Goal: Information Seeking & Learning: Learn about a topic

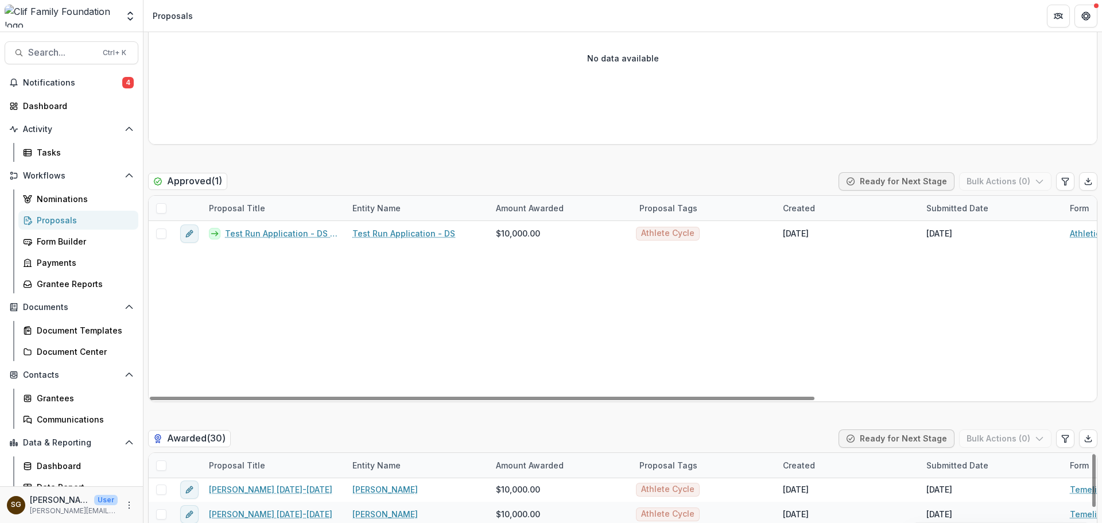
scroll to position [582, 0]
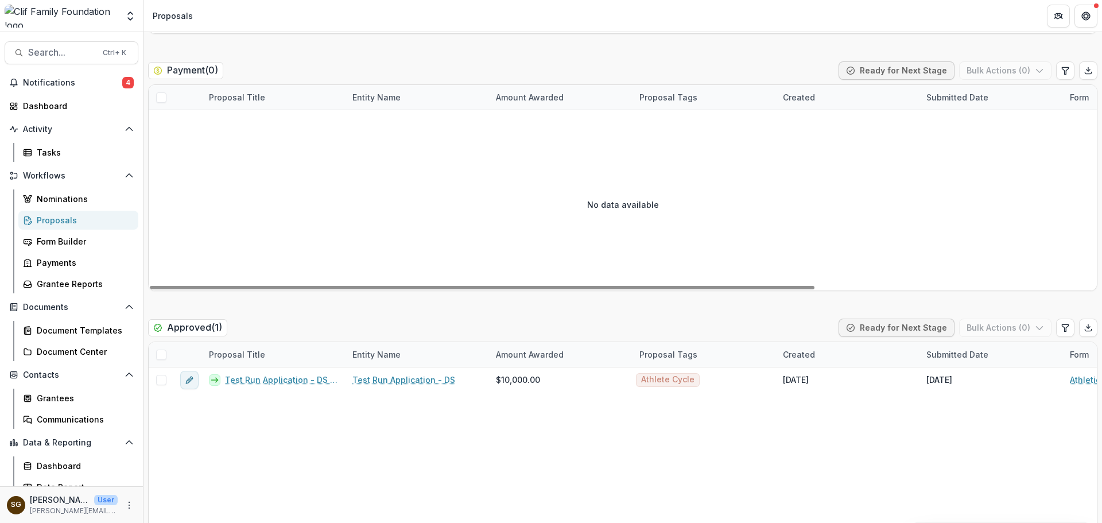
click at [69, 218] on div "Proposals" at bounding box center [83, 220] width 92 height 12
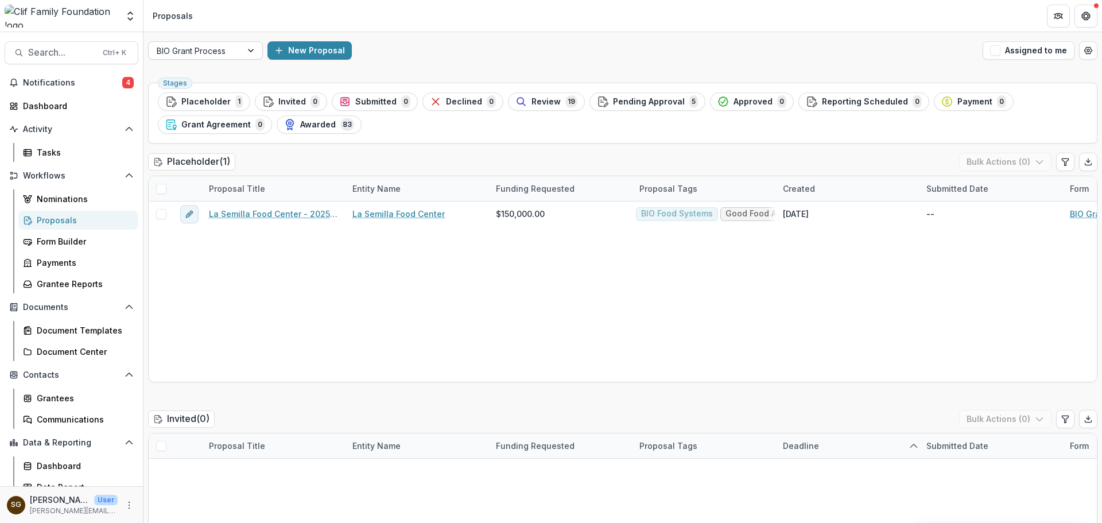
click at [242, 52] on div at bounding box center [252, 50] width 21 height 17
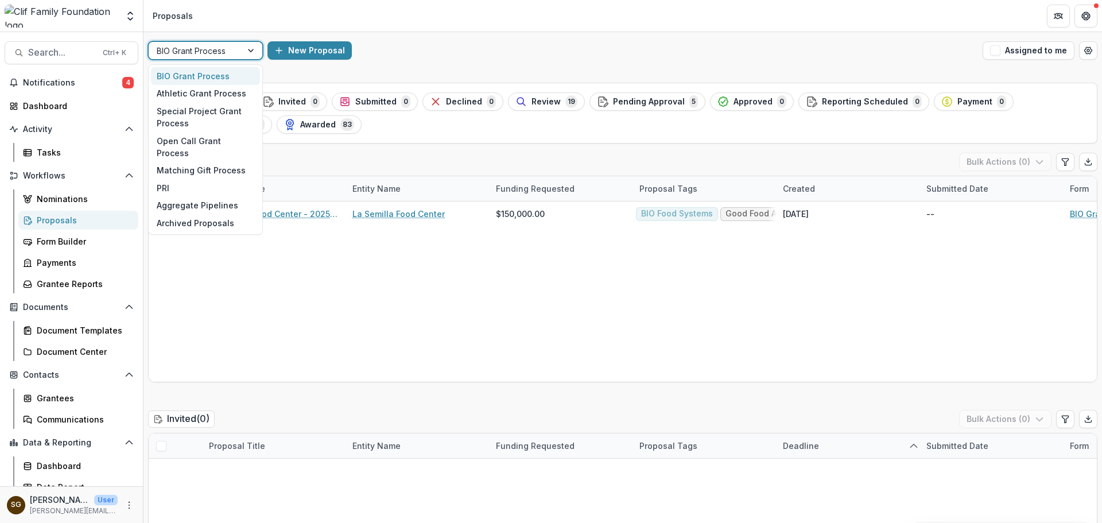
click at [208, 76] on div "BIO Grant Process" at bounding box center [205, 76] width 109 height 18
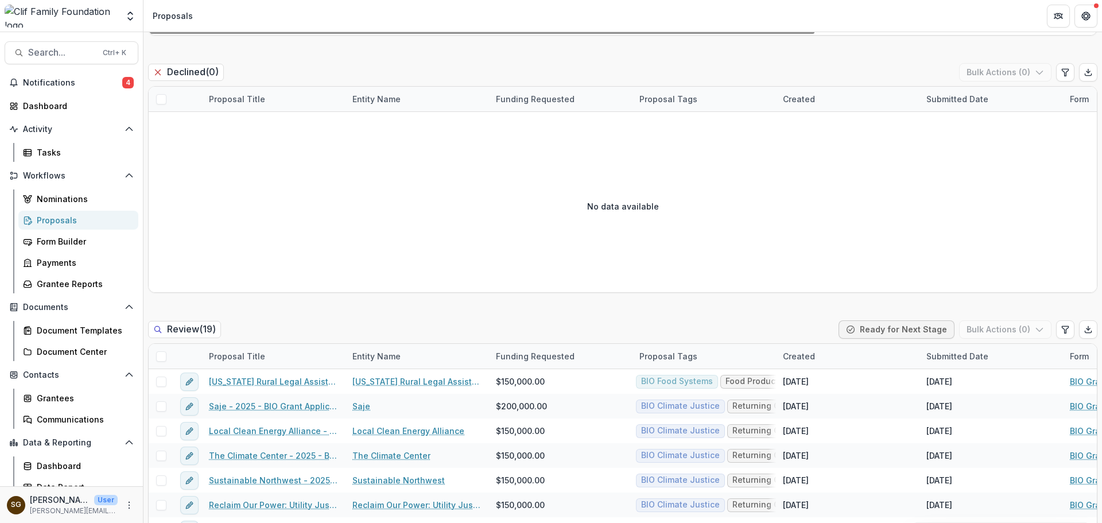
scroll to position [1205, 0]
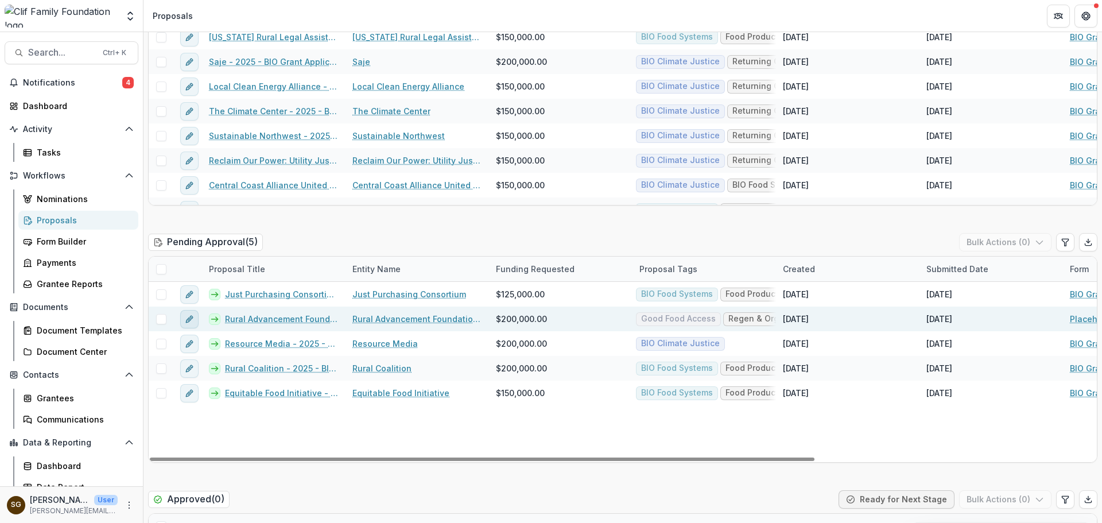
click at [184, 319] on button "edit" at bounding box center [189, 319] width 18 height 18
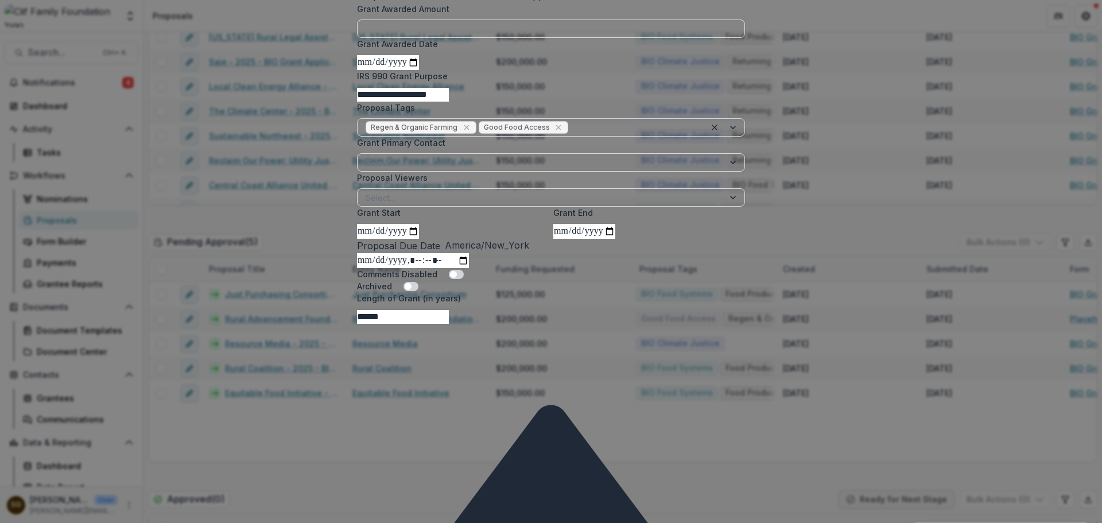
scroll to position [344, 0]
click at [585, 134] on div at bounding box center [633, 127] width 127 height 14
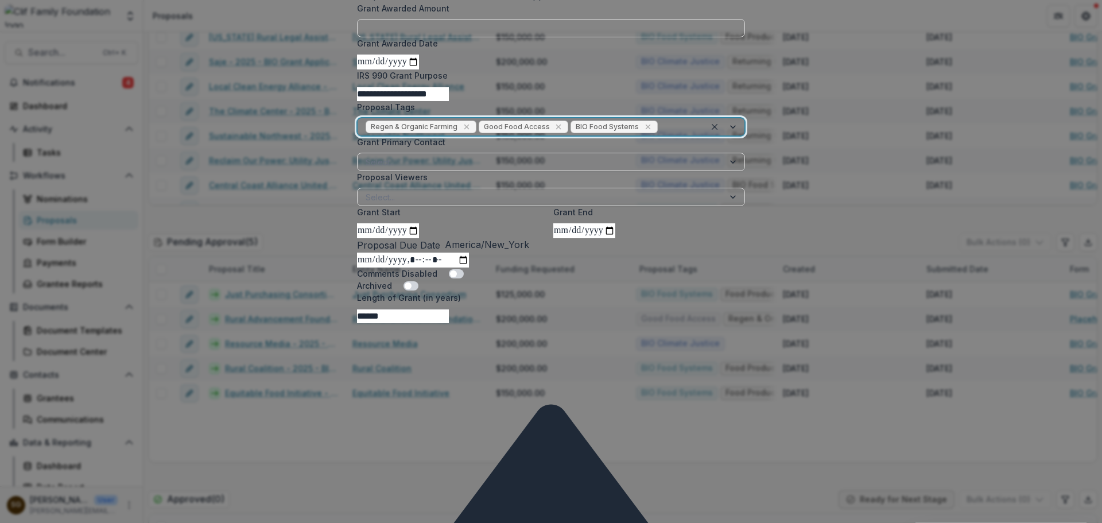
scroll to position [436, 0]
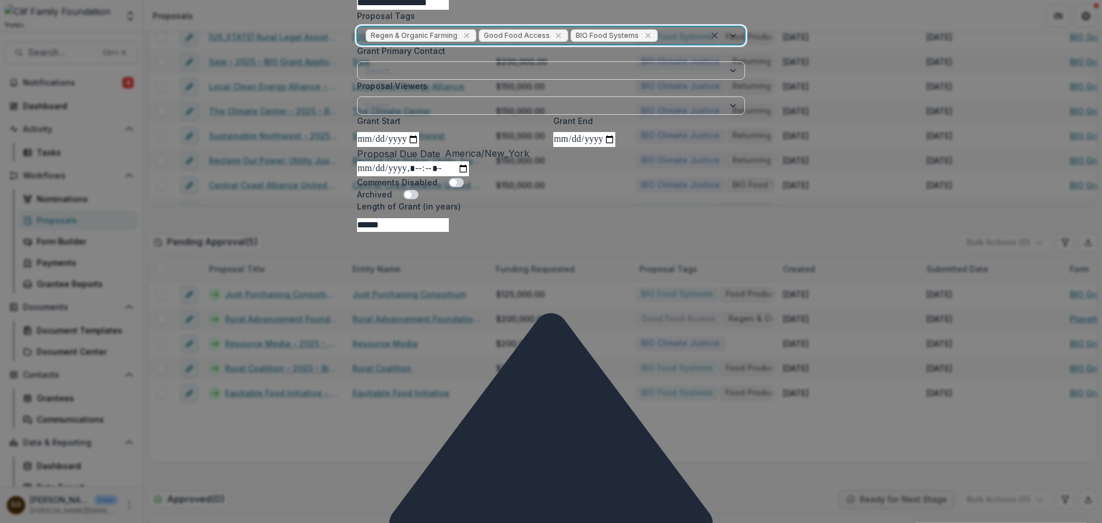
click at [712, 356] on icon at bounding box center [550, 426] width 323 height 226
drag, startPoint x: 382, startPoint y: 363, endPoint x: 355, endPoint y: 363, distance: 27.0
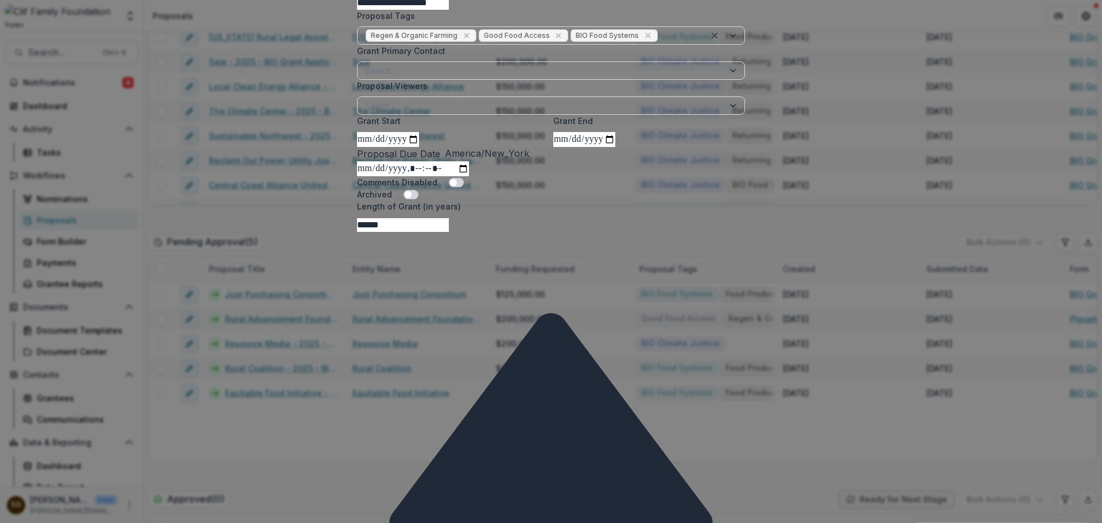
click at [357, 232] on input "******" at bounding box center [403, 225] width 92 height 14
click at [712, 355] on icon at bounding box center [550, 426] width 323 height 226
type input "*"
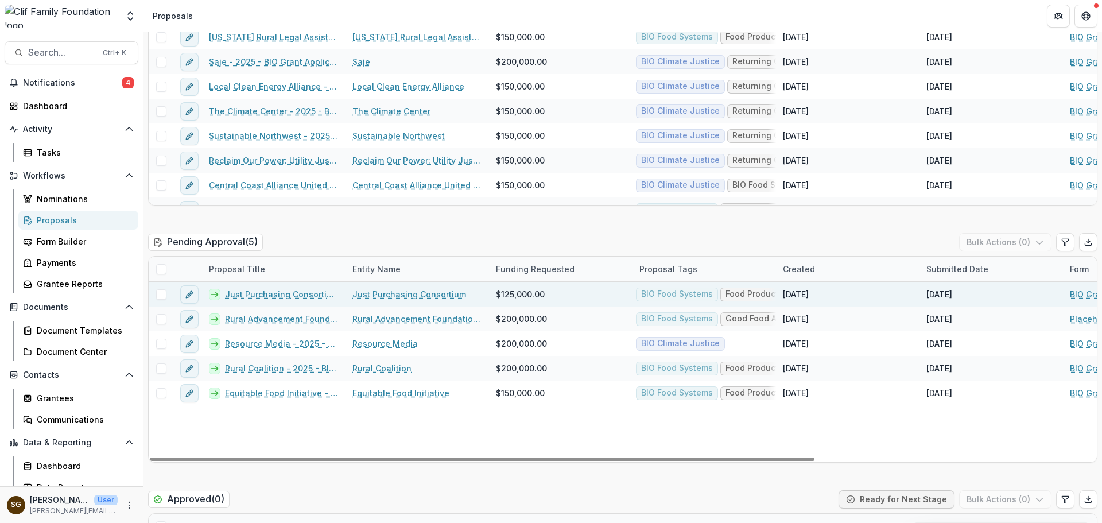
scroll to position [1148, 0]
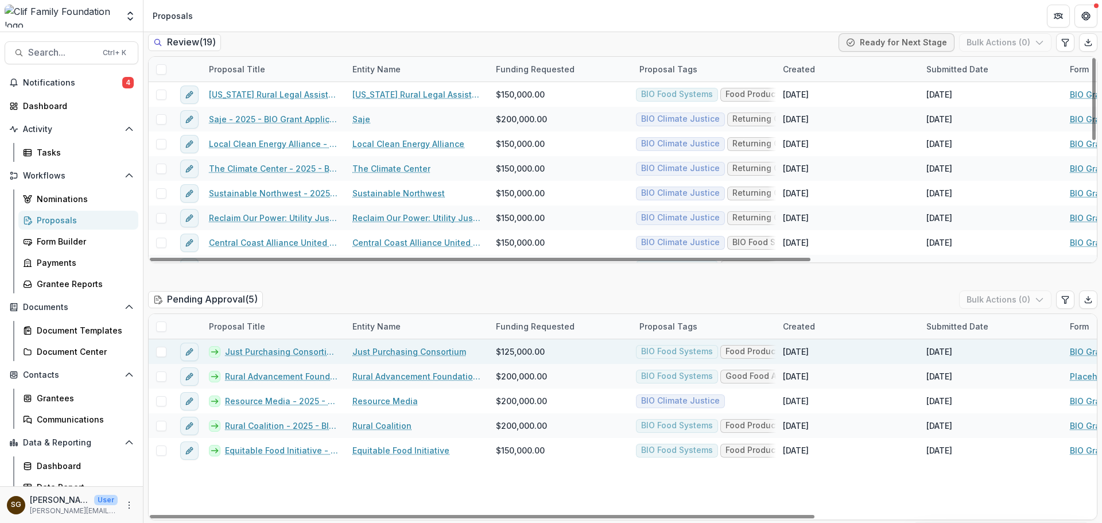
click at [295, 352] on link "Just Purchasing Consortium - 2025 - BIO Grant Application" at bounding box center [282, 351] width 114 height 12
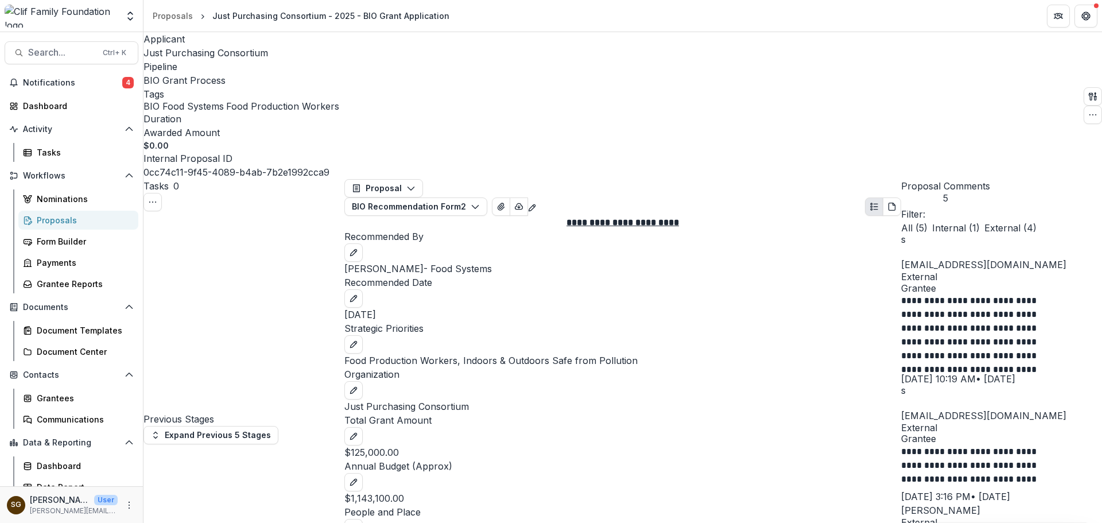
scroll to position [33, 0]
click at [211, 55] on span "Just Purchasing Consortium" at bounding box center [205, 52] width 125 height 11
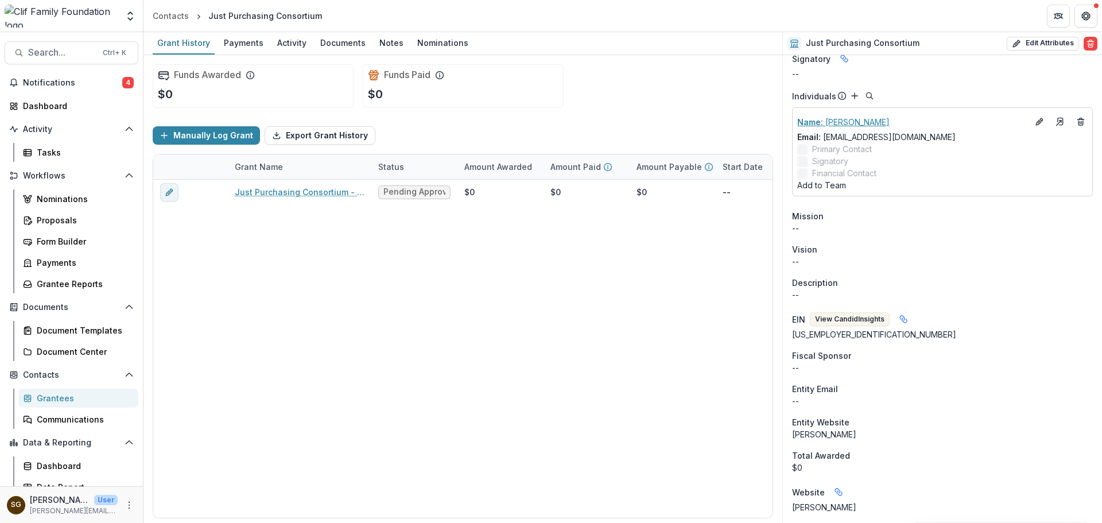
scroll to position [287, 0]
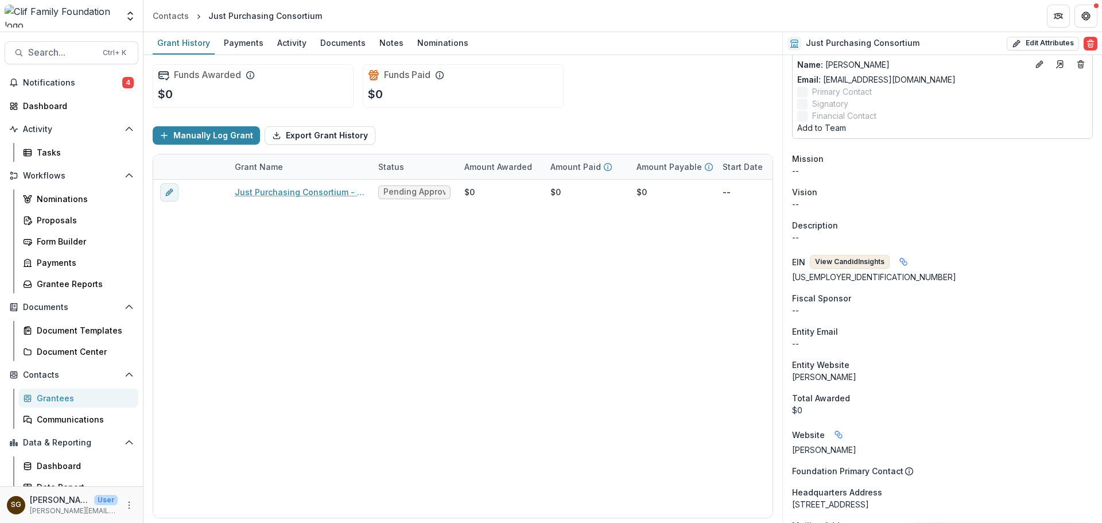
click at [832, 266] on button "View Candid Insights" at bounding box center [850, 262] width 80 height 14
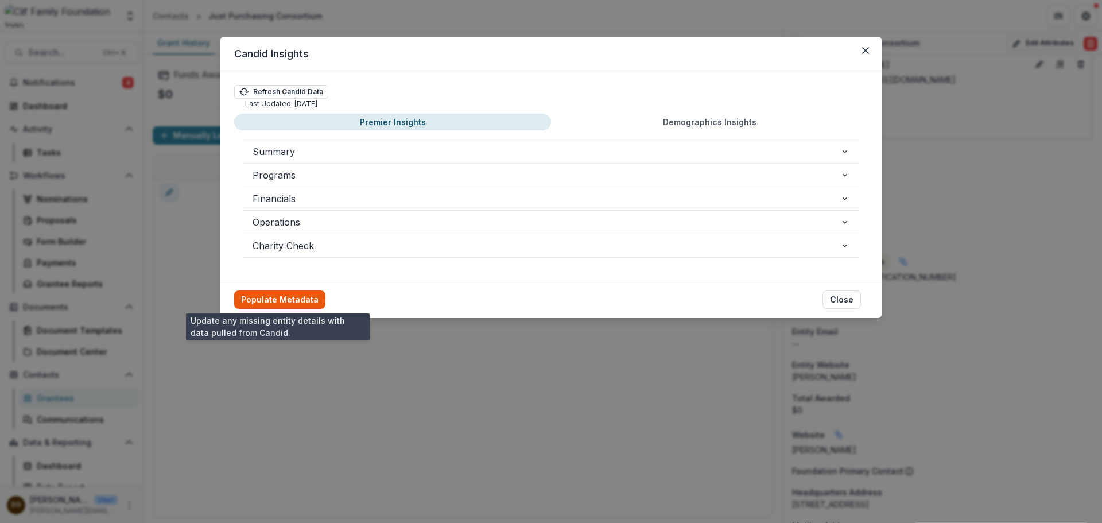
click at [288, 297] on button "Populate Metadata" at bounding box center [279, 299] width 91 height 18
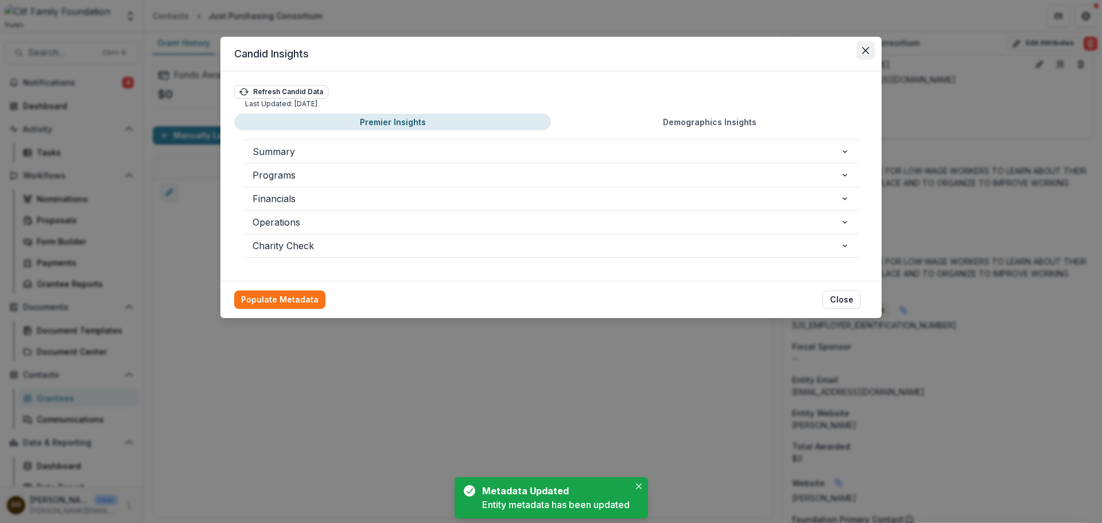
click at [858, 51] on button "Close" at bounding box center [865, 50] width 18 height 18
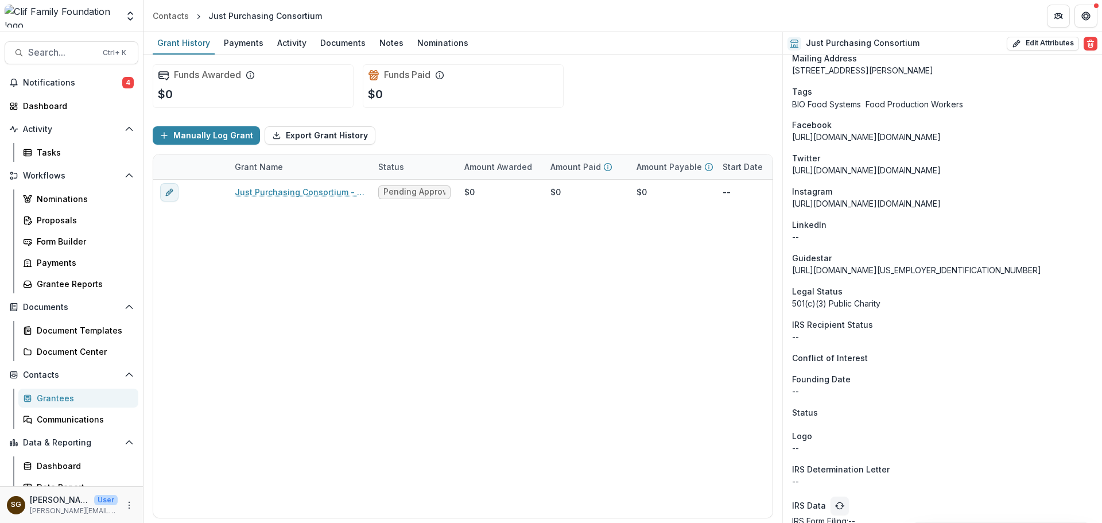
scroll to position [803, 0]
click at [66, 233] on link "Form Builder" at bounding box center [78, 241] width 120 height 19
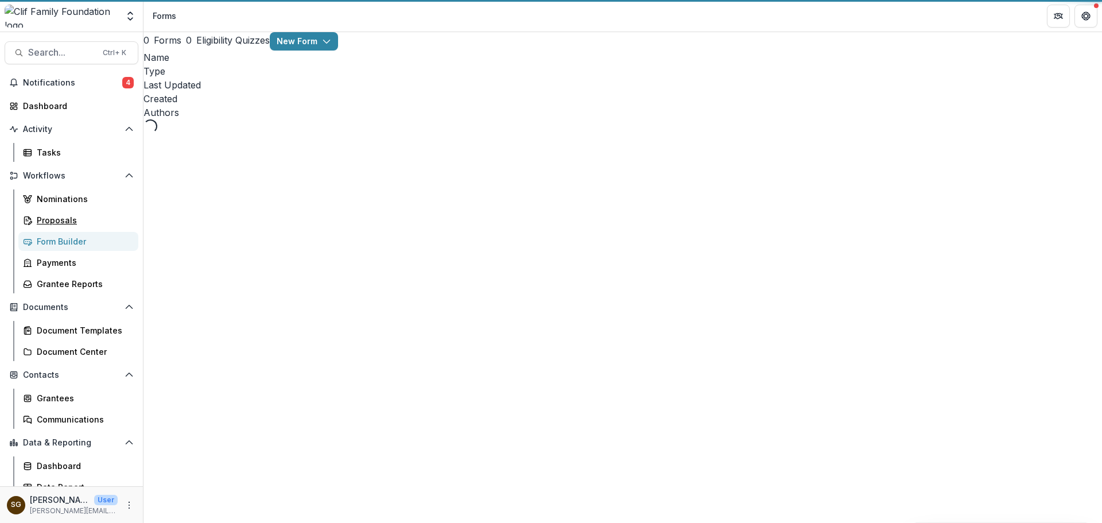
click at [67, 216] on div "Proposals" at bounding box center [83, 220] width 92 height 12
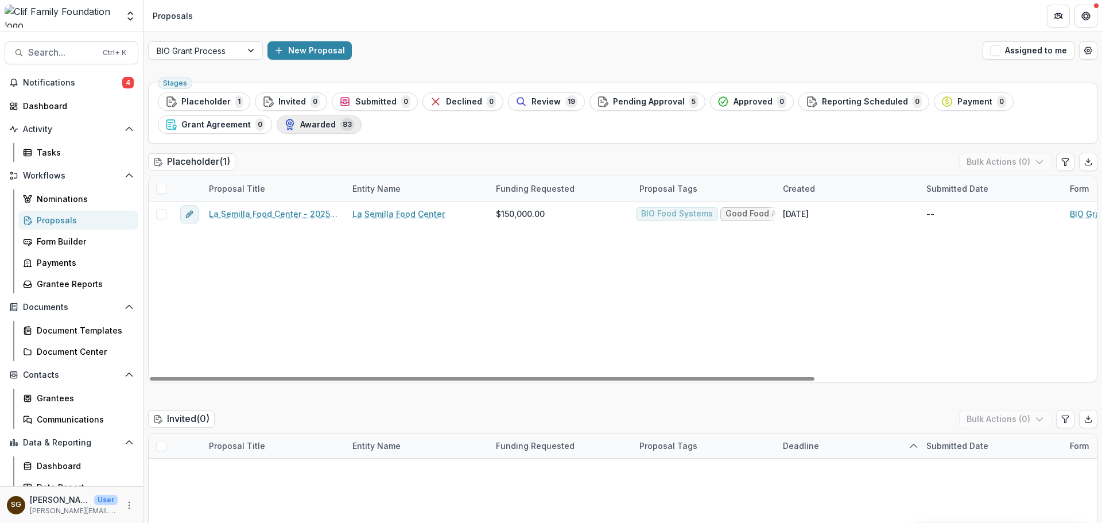
click at [314, 125] on span "Awarded" at bounding box center [318, 125] width 36 height 10
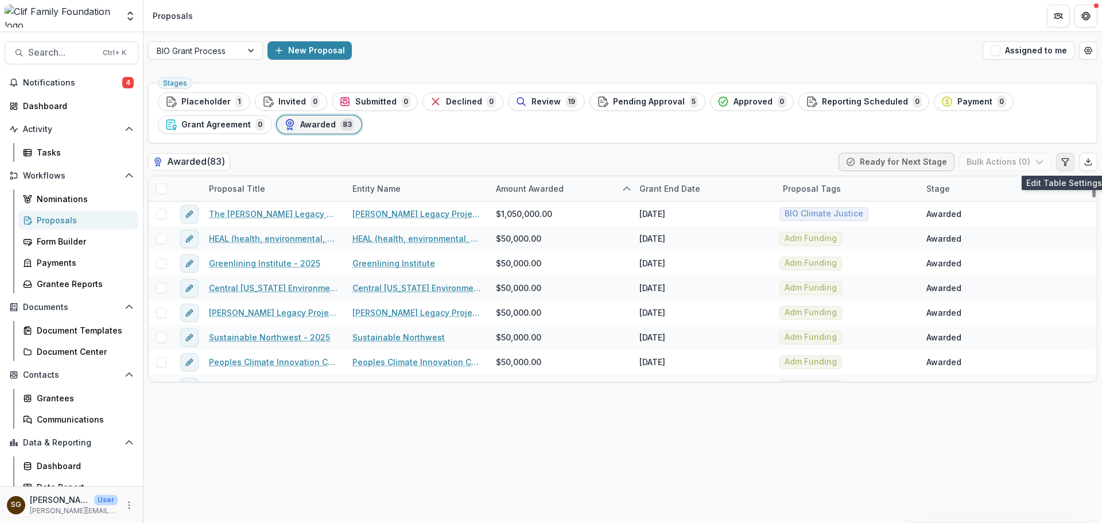
click at [1062, 162] on icon "Edit table settings" at bounding box center [1065, 161] width 9 height 9
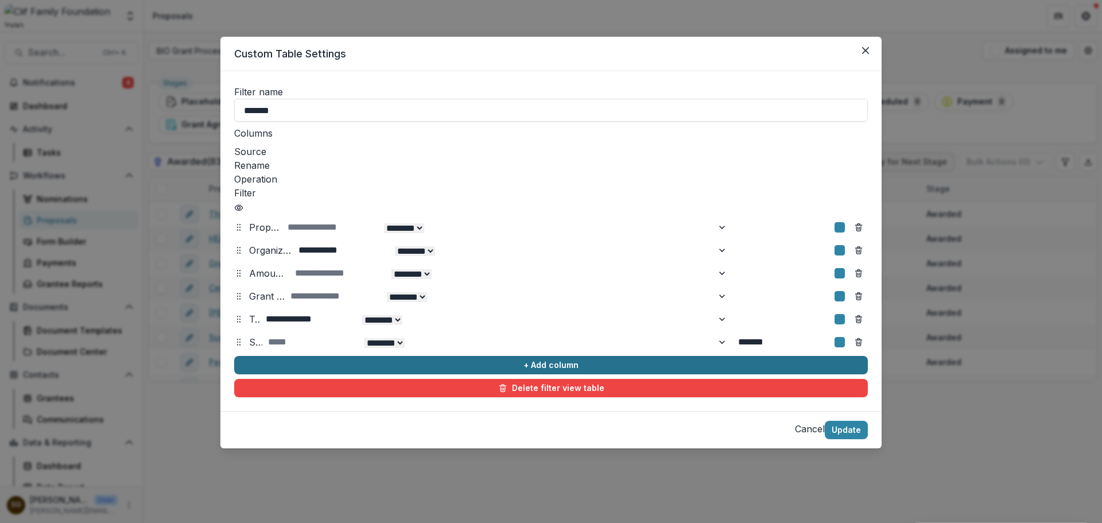
click at [375, 356] on button "+ Add column" at bounding box center [551, 365] width 634 height 18
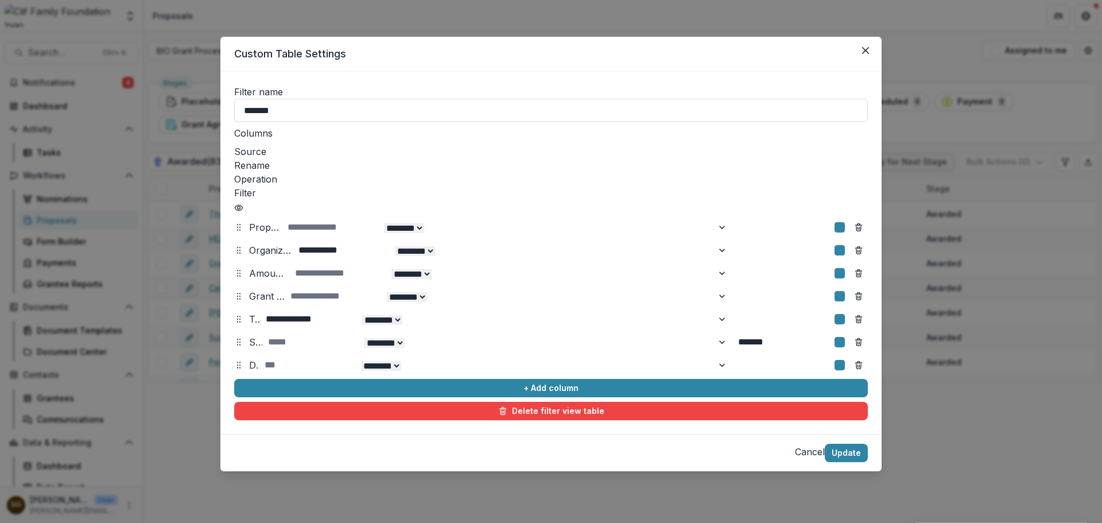
click at [259, 357] on div at bounding box center [254, 365] width 10 height 16
type input "***"
click at [424, 361] on select "******** ******" at bounding box center [404, 366] width 40 height 10
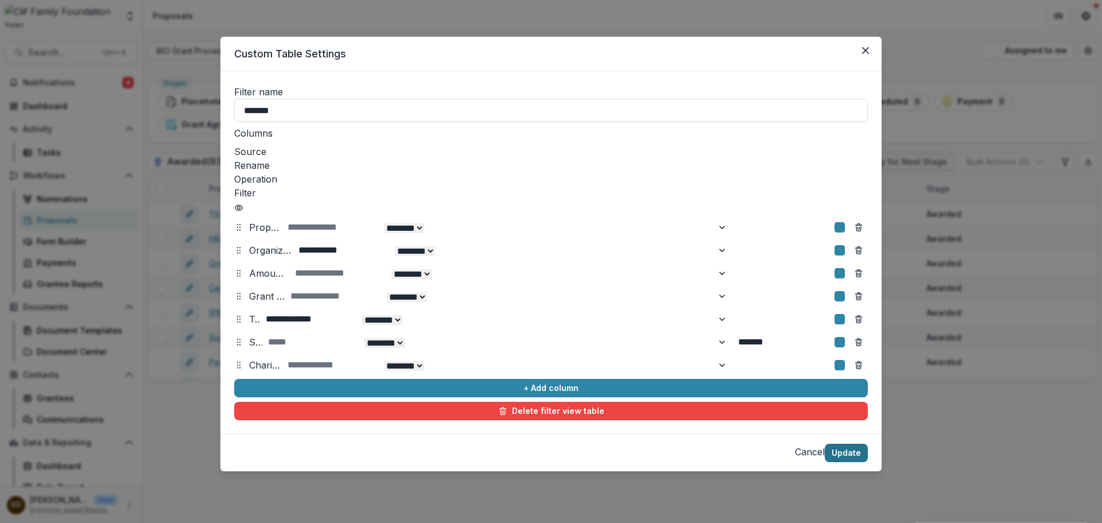
click at [855, 444] on button "Update" at bounding box center [846, 453] width 43 height 18
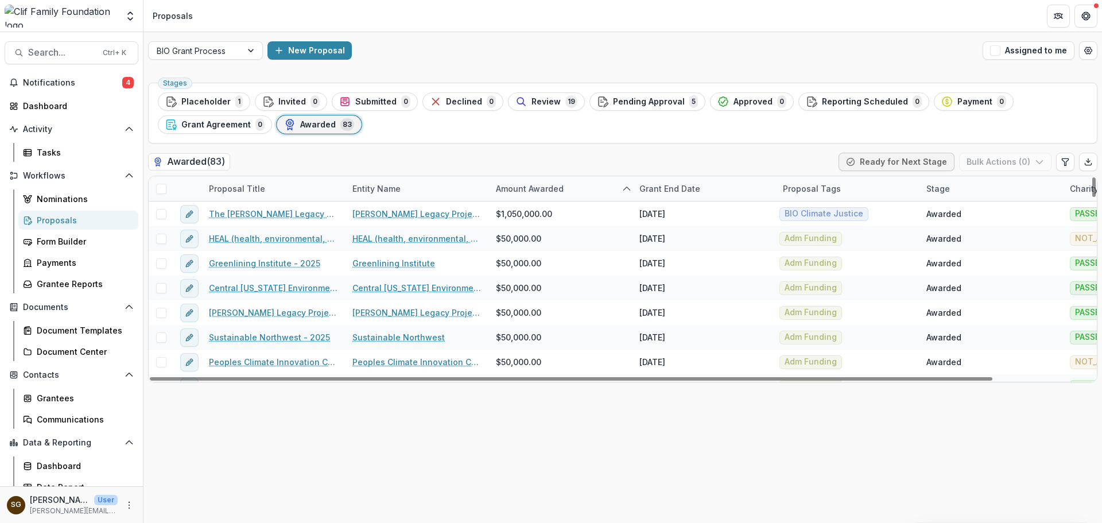
click at [290, 129] on icon "button" at bounding box center [289, 124] width 11 height 11
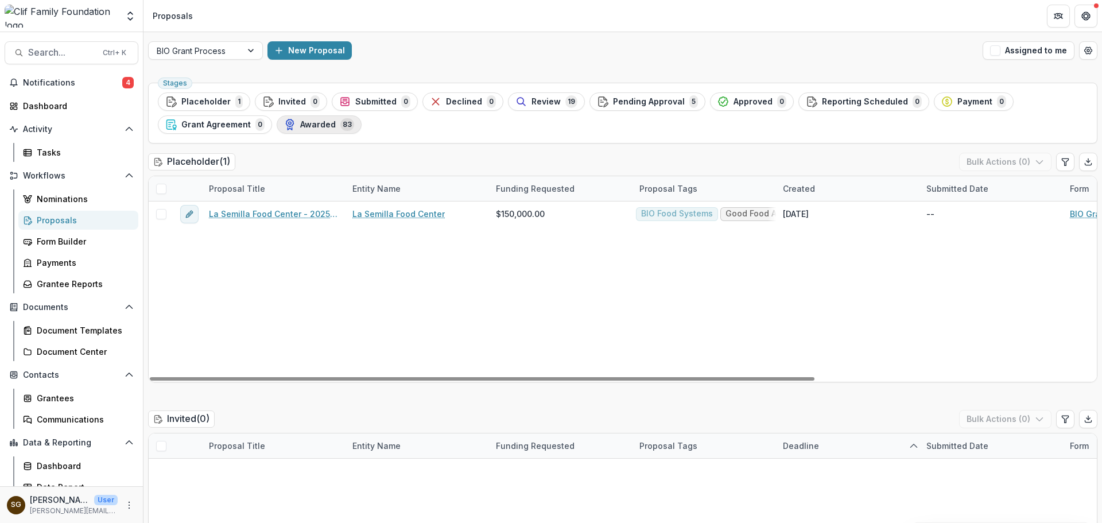
click at [293, 115] on button "Awarded 83" at bounding box center [319, 124] width 85 height 18
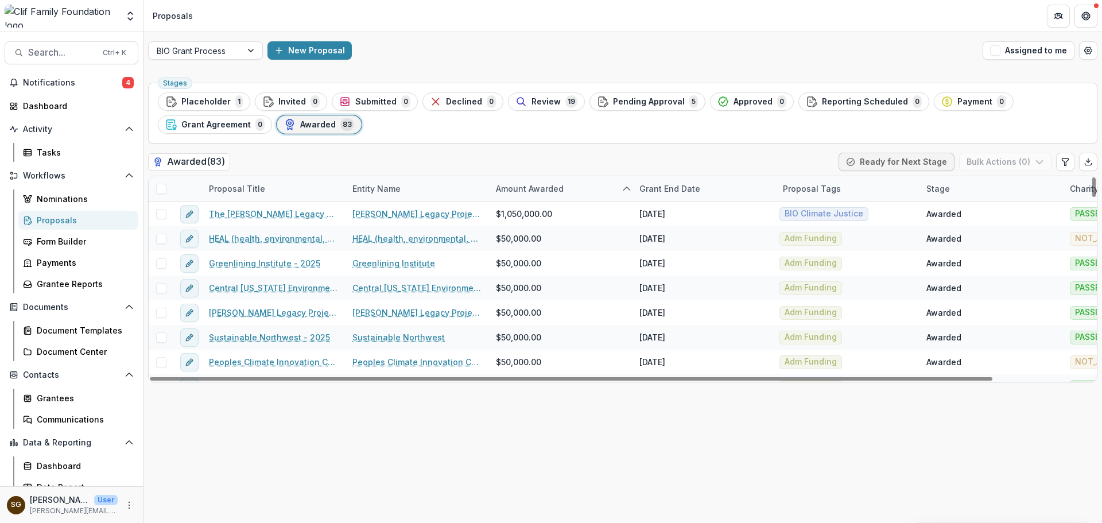
click at [320, 120] on span "Awarded" at bounding box center [318, 125] width 36 height 10
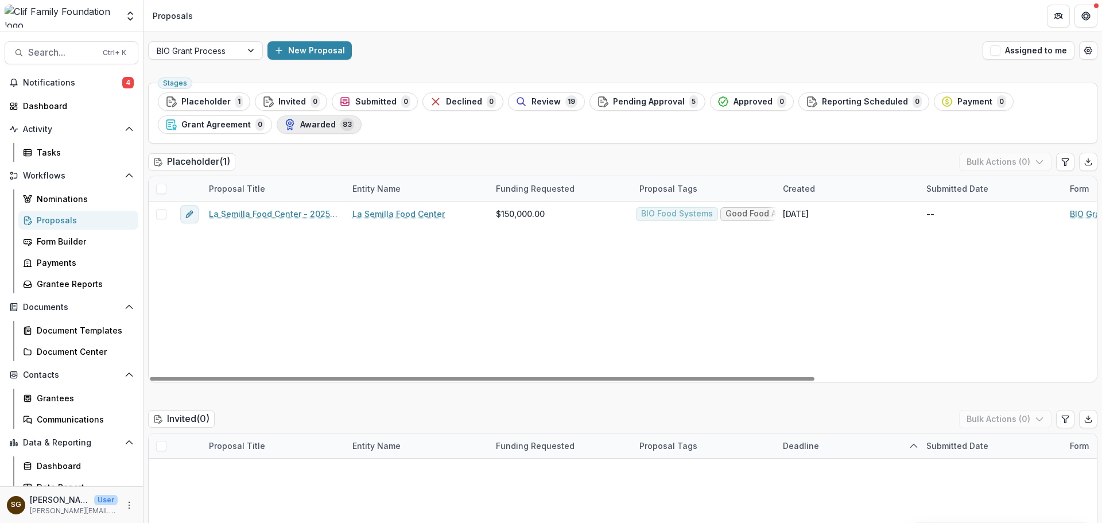
click at [340, 127] on span "83" at bounding box center [347, 124] width 14 height 13
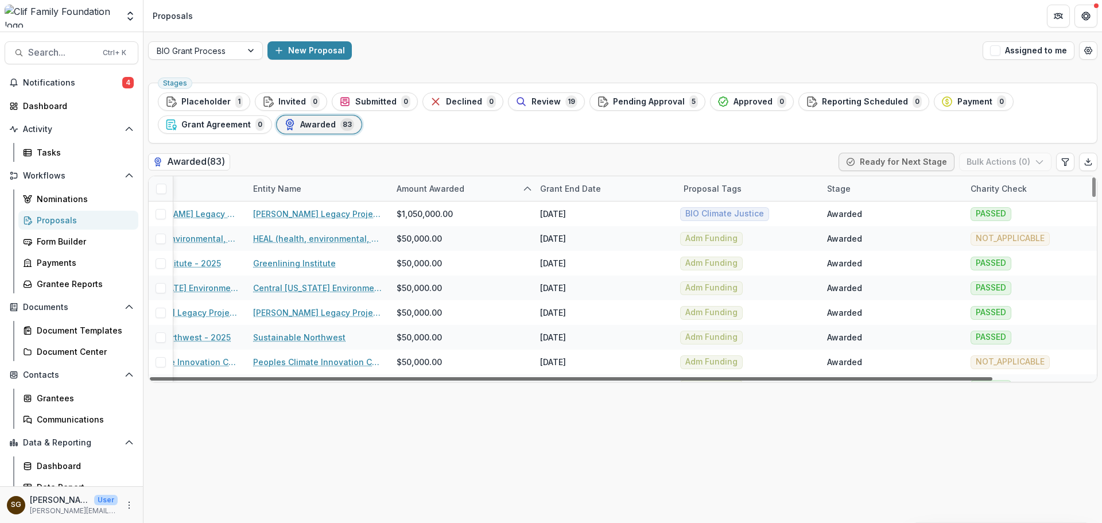
scroll to position [0, 110]
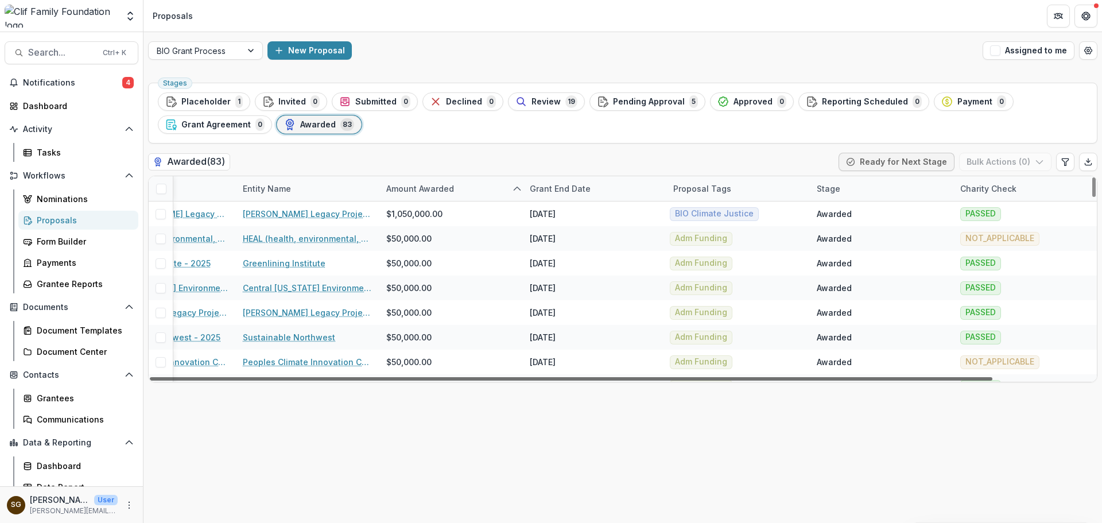
drag, startPoint x: 739, startPoint y: 380, endPoint x: 932, endPoint y: 373, distance: 192.9
click at [932, 377] on div at bounding box center [571, 378] width 842 height 3
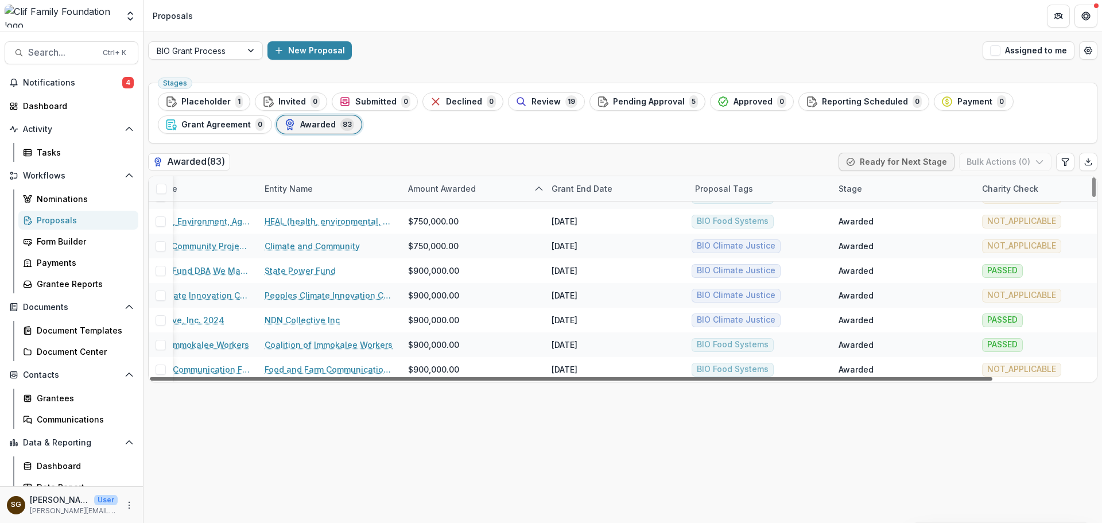
scroll to position [1868, 0]
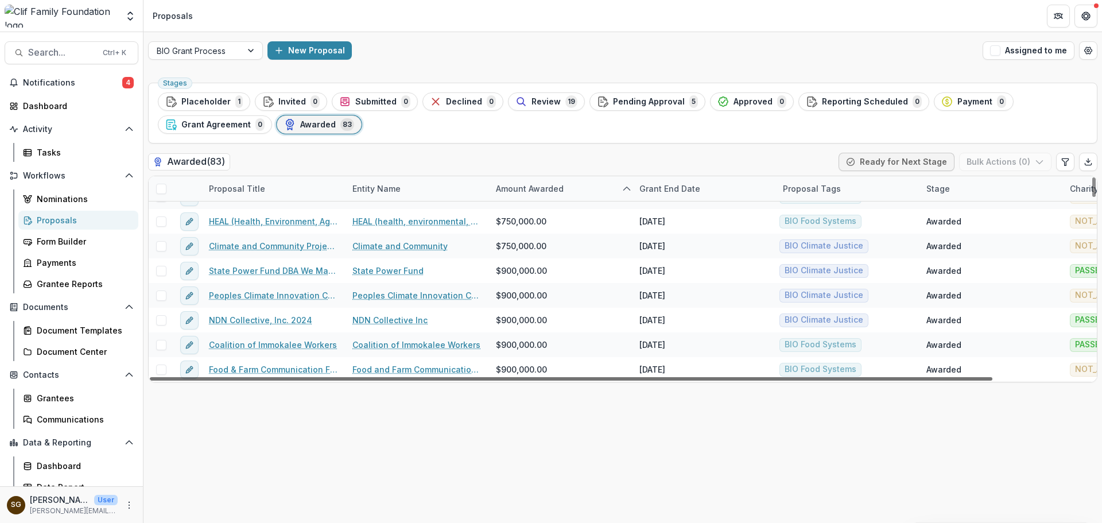
drag, startPoint x: 833, startPoint y: 378, endPoint x: 640, endPoint y: 387, distance: 193.0
click at [640, 380] on div at bounding box center [571, 378] width 842 height 3
click at [76, 403] on div "Grantees" at bounding box center [83, 398] width 92 height 12
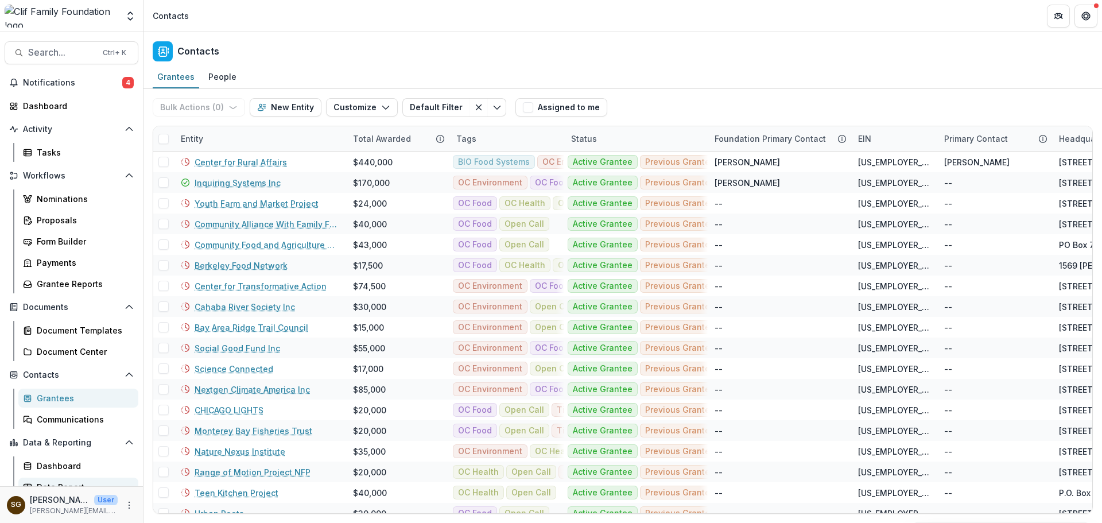
click at [71, 481] on div "Data Report" at bounding box center [83, 487] width 92 height 12
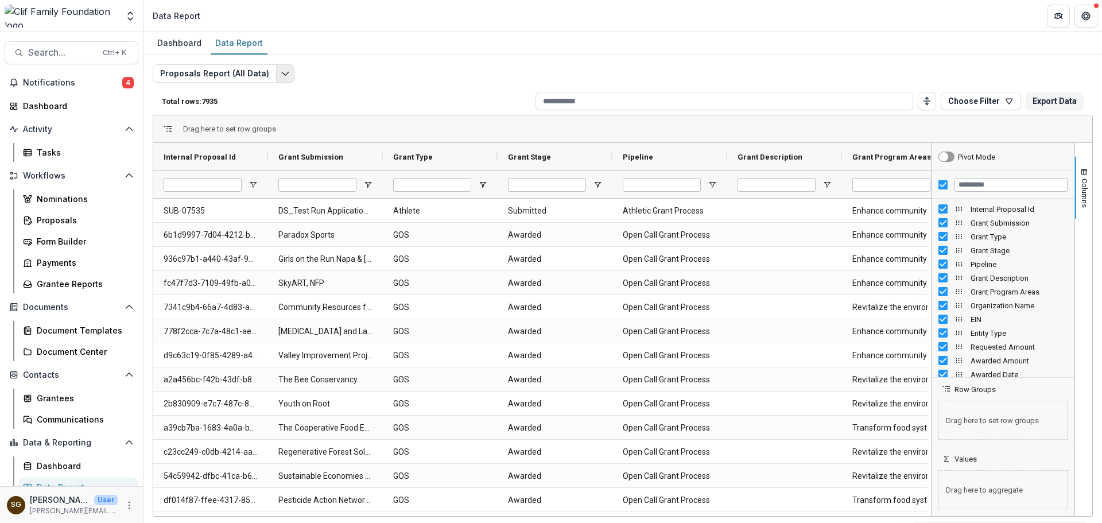
click at [281, 69] on icon "Edit selected report" at bounding box center [285, 73] width 9 height 9
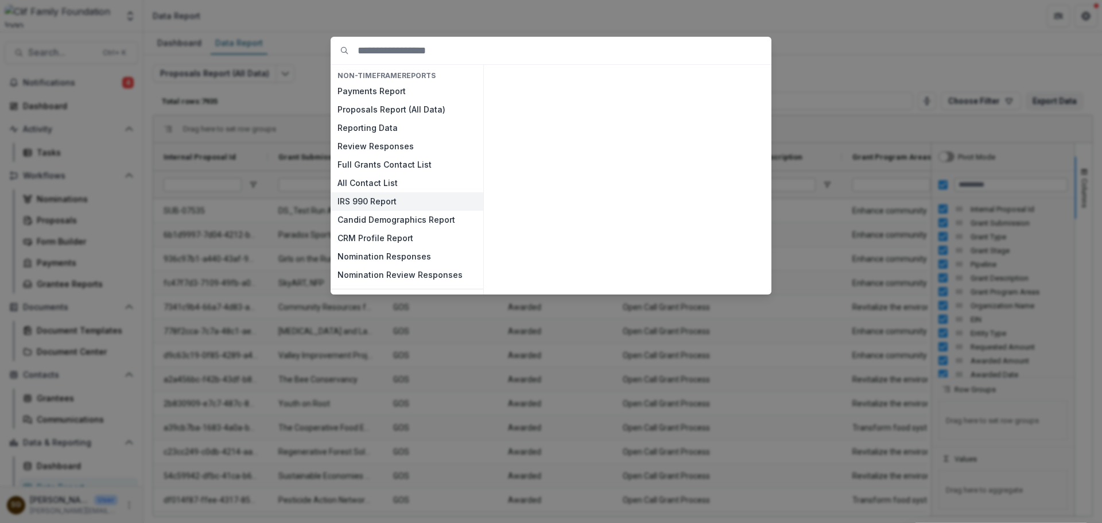
click at [400, 209] on button "IRS 990 Report" at bounding box center [407, 201] width 153 height 18
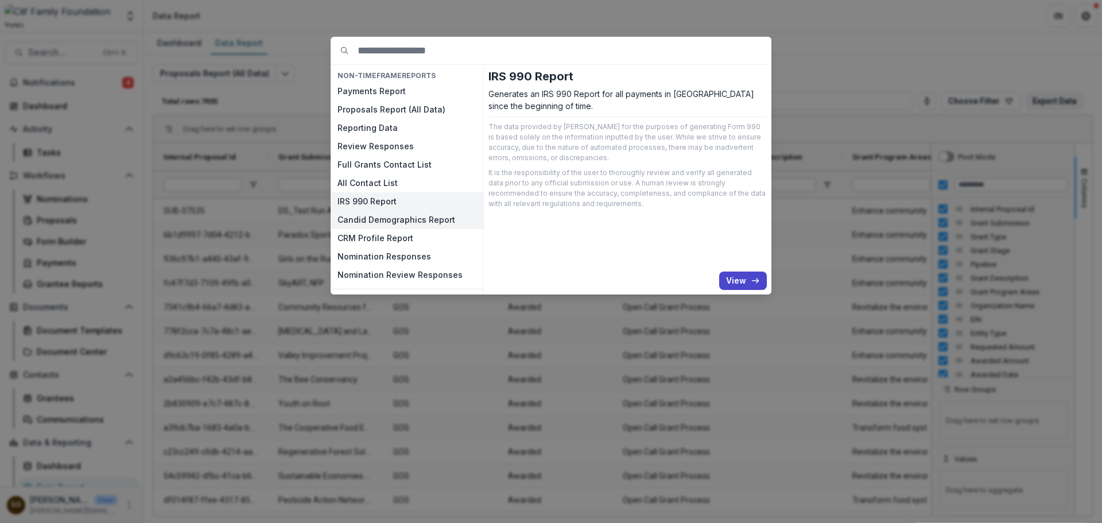
click at [403, 225] on button "Candid Demographics Report" at bounding box center [407, 220] width 153 height 18
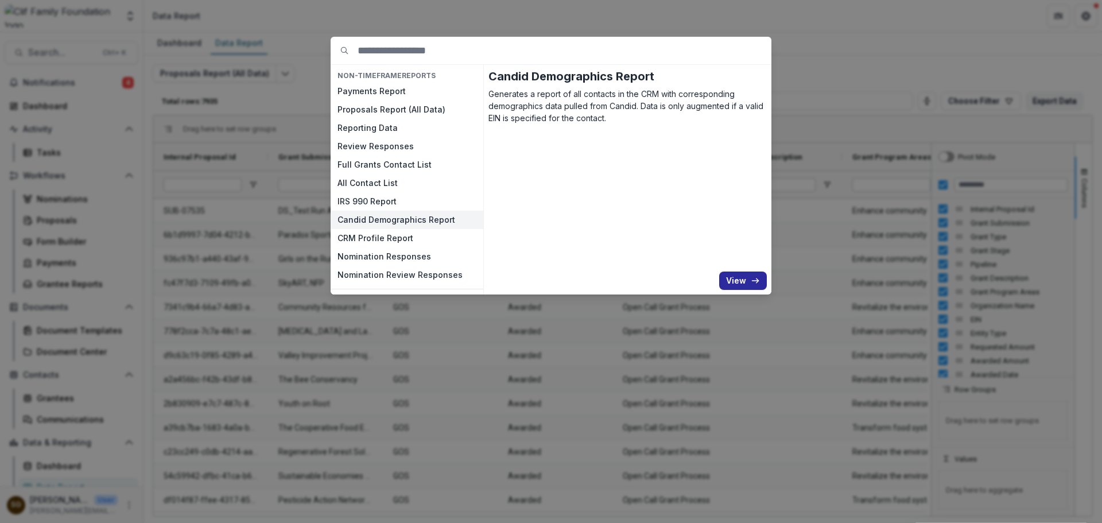
click at [749, 275] on button "View" at bounding box center [743, 280] width 48 height 18
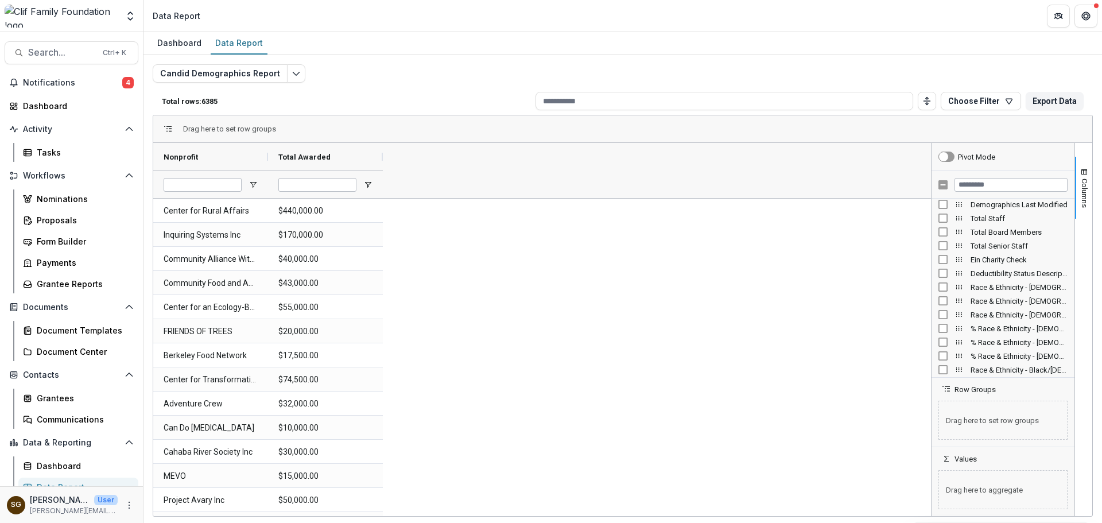
scroll to position [516, 0]
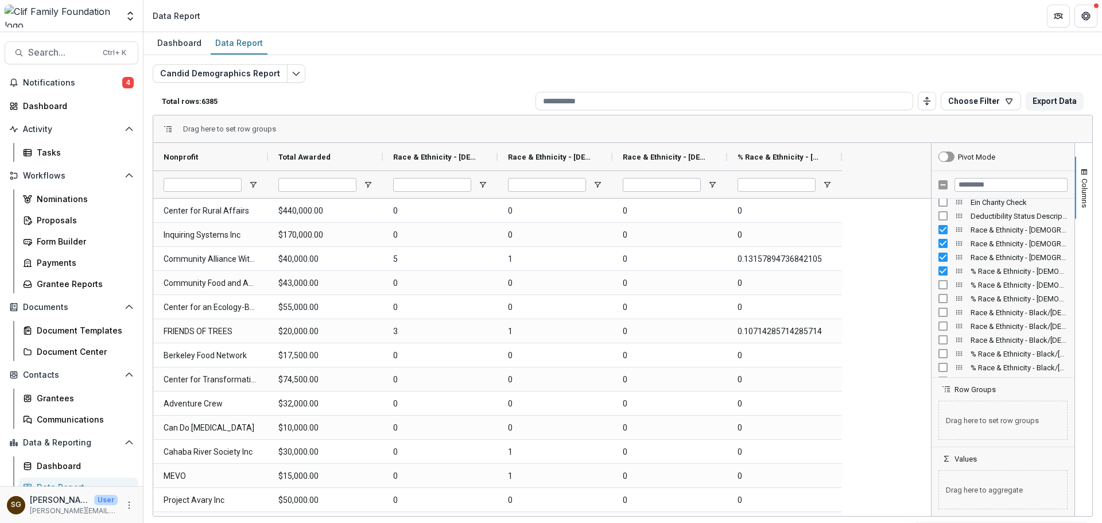
click at [941, 289] on div "% Race & Ethnicity - [DEMOGRAPHIC_DATA]/[DEMOGRAPHIC_DATA] - Board Members" at bounding box center [1002, 285] width 129 height 14
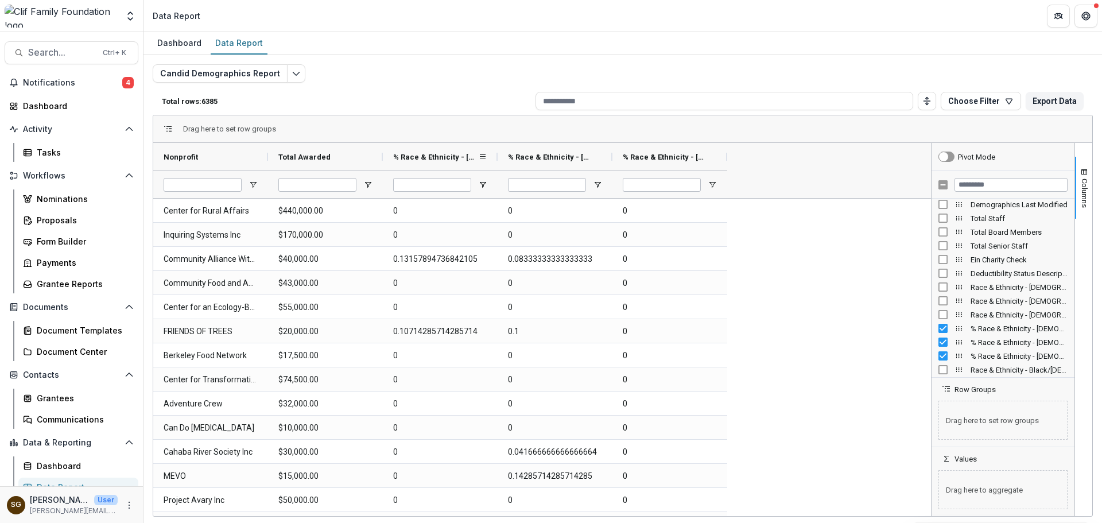
click at [437, 157] on span "% Race & Ethnicity - [DEMOGRAPHIC_DATA]/[DEMOGRAPHIC_DATA] - Staff" at bounding box center [435, 157] width 85 height 9
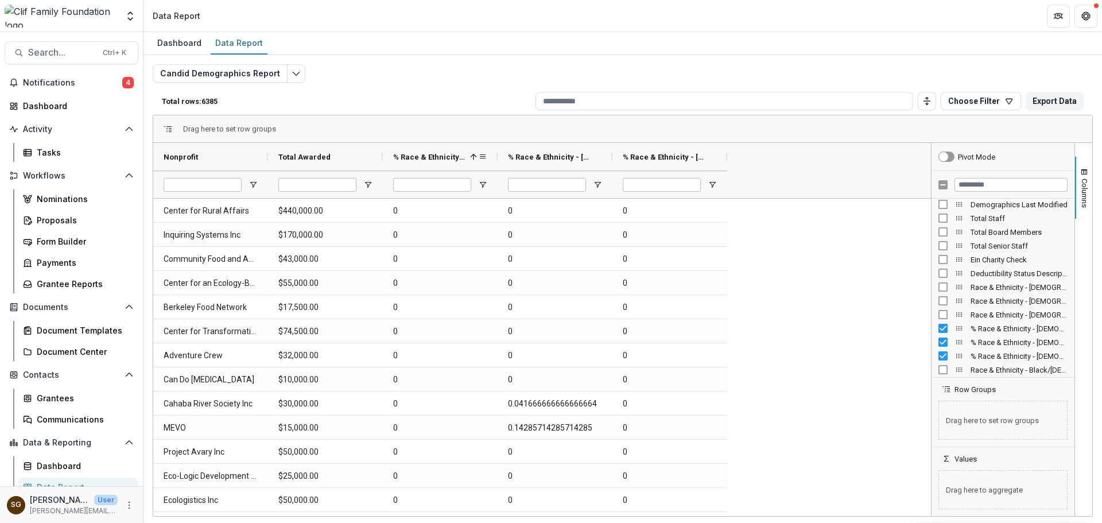
click at [455, 153] on span "% Race & Ethnicity - [DEMOGRAPHIC_DATA]/[DEMOGRAPHIC_DATA] - Staff" at bounding box center [429, 157] width 72 height 9
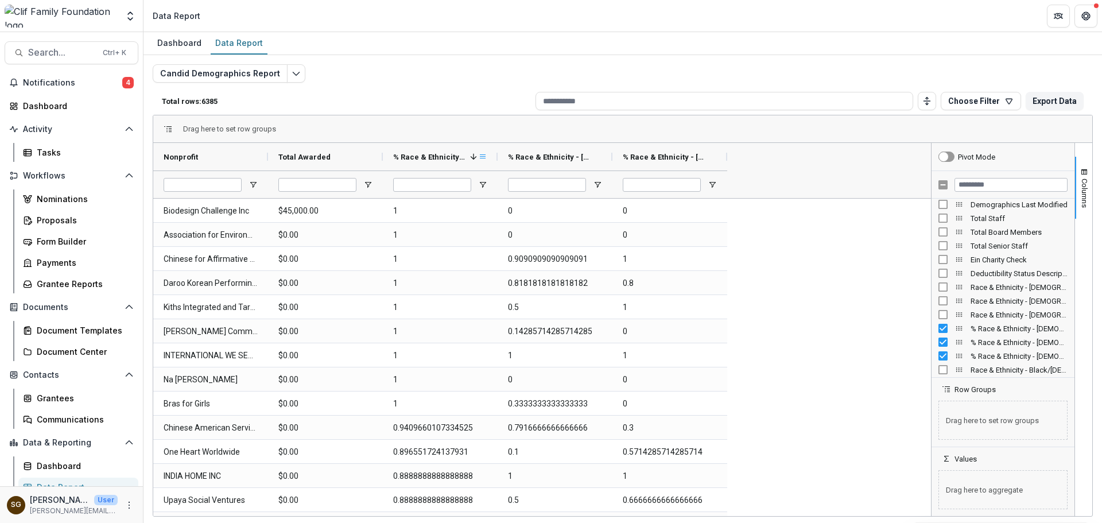
click at [484, 155] on span at bounding box center [482, 156] width 9 height 9
click at [458, 156] on span "% Race & Ethnicity - [DEMOGRAPHIC_DATA]/[DEMOGRAPHIC_DATA] - Staff" at bounding box center [429, 157] width 72 height 9
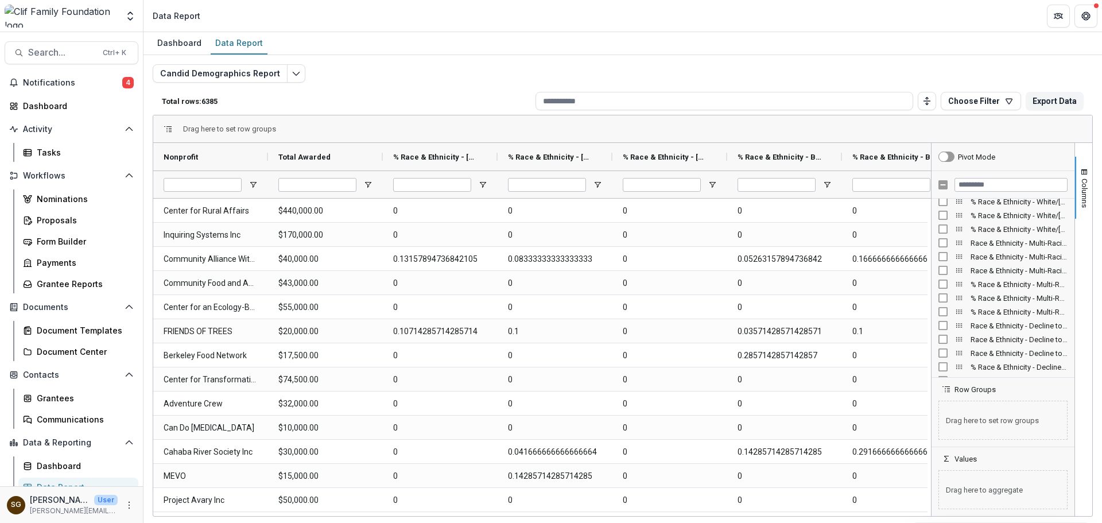
scroll to position [918, 0]
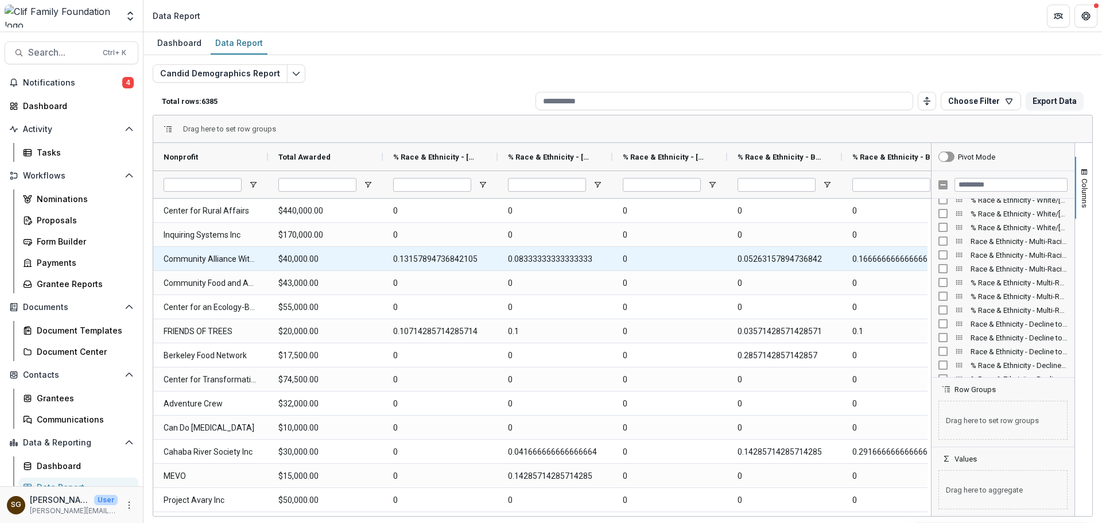
click at [410, 265] on Staff-1292 "0.13157894736842105" at bounding box center [440, 259] width 94 height 24
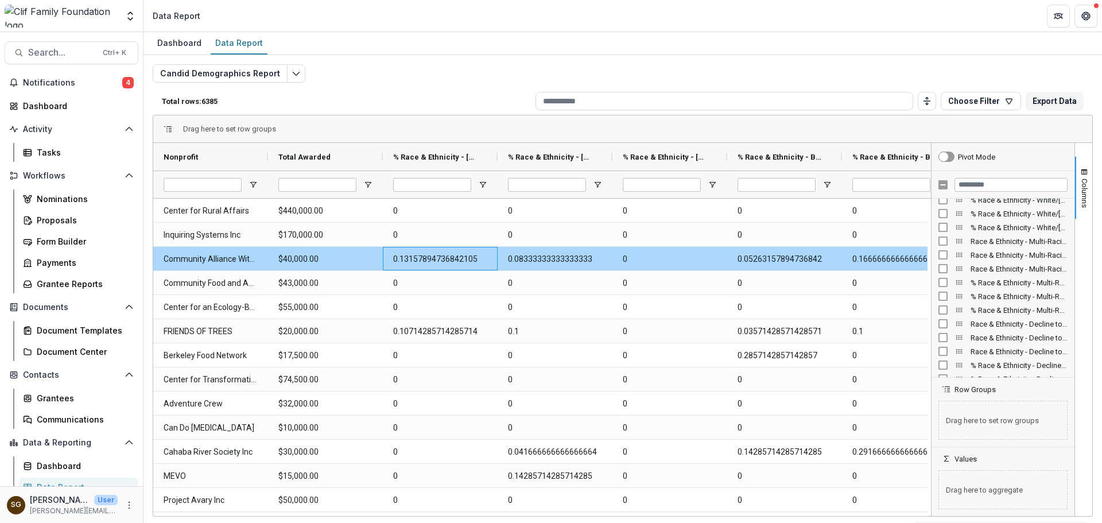
click at [410, 263] on Staff-1292 "0.13157894736842105" at bounding box center [440, 259] width 94 height 24
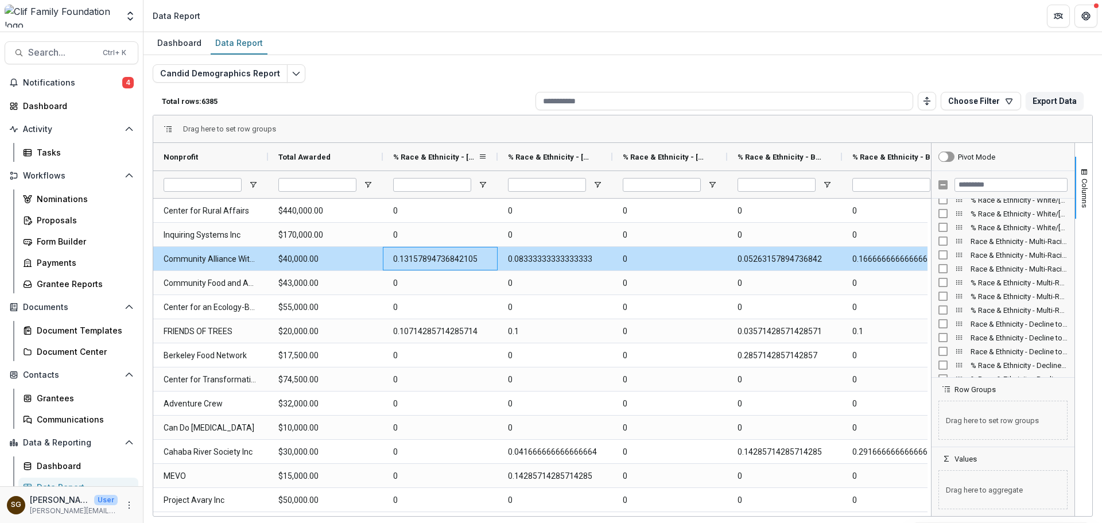
click at [411, 158] on span "% Race & Ethnicity - [DEMOGRAPHIC_DATA]/[DEMOGRAPHIC_DATA] - Staff" at bounding box center [435, 157] width 85 height 9
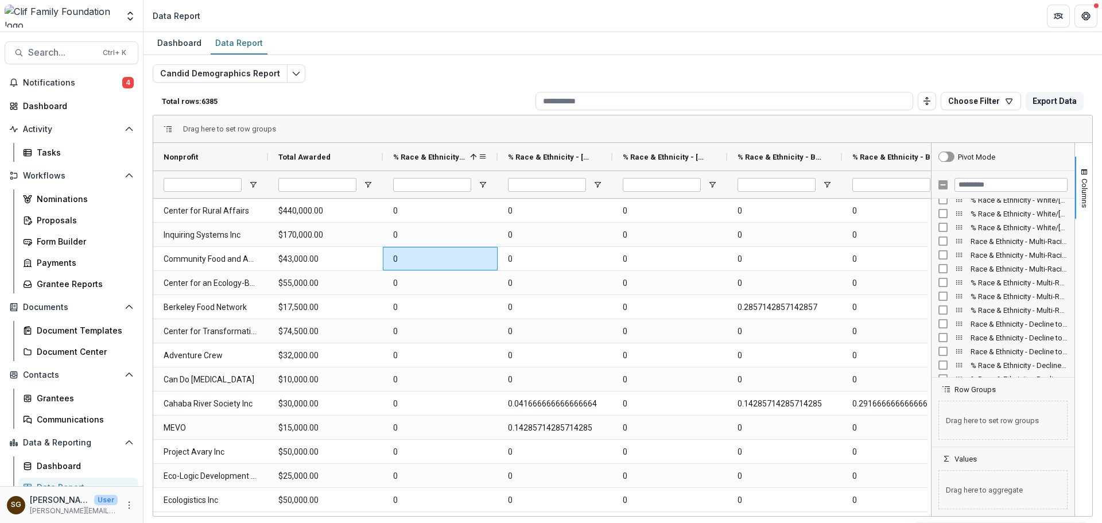
click at [411, 158] on span "% Race & Ethnicity - [DEMOGRAPHIC_DATA]/[DEMOGRAPHIC_DATA] - Staff" at bounding box center [429, 157] width 72 height 9
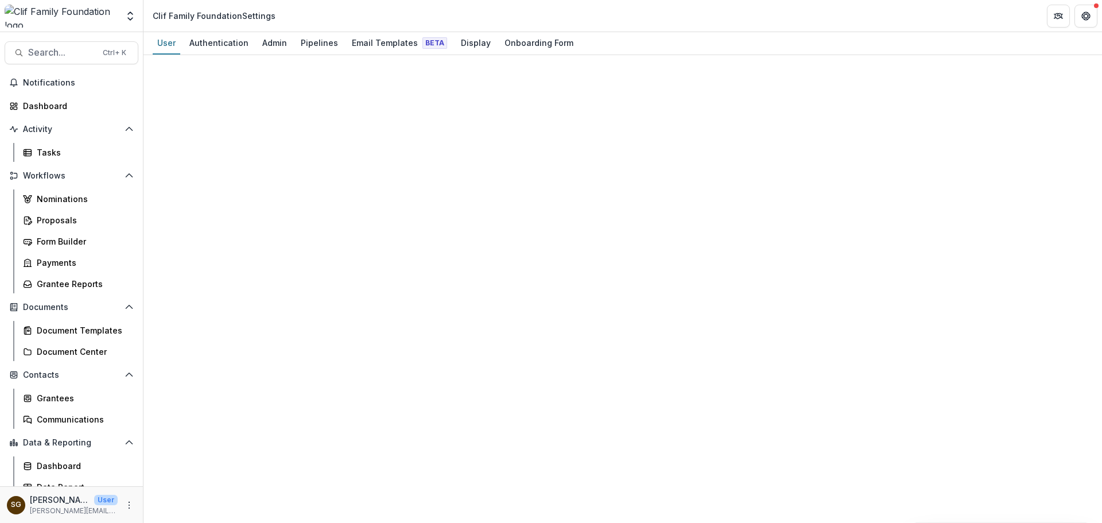
select select "****"
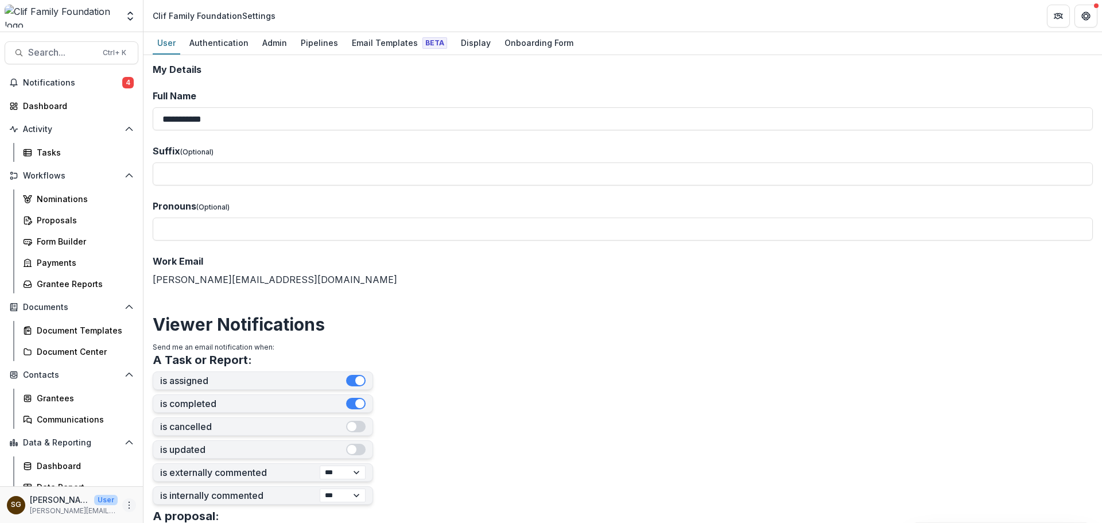
click at [127, 507] on icon "More" at bounding box center [129, 504] width 9 height 9
click at [185, 495] on button "Logout" at bounding box center [201, 499] width 123 height 19
